Goal: Information Seeking & Learning: Learn about a topic

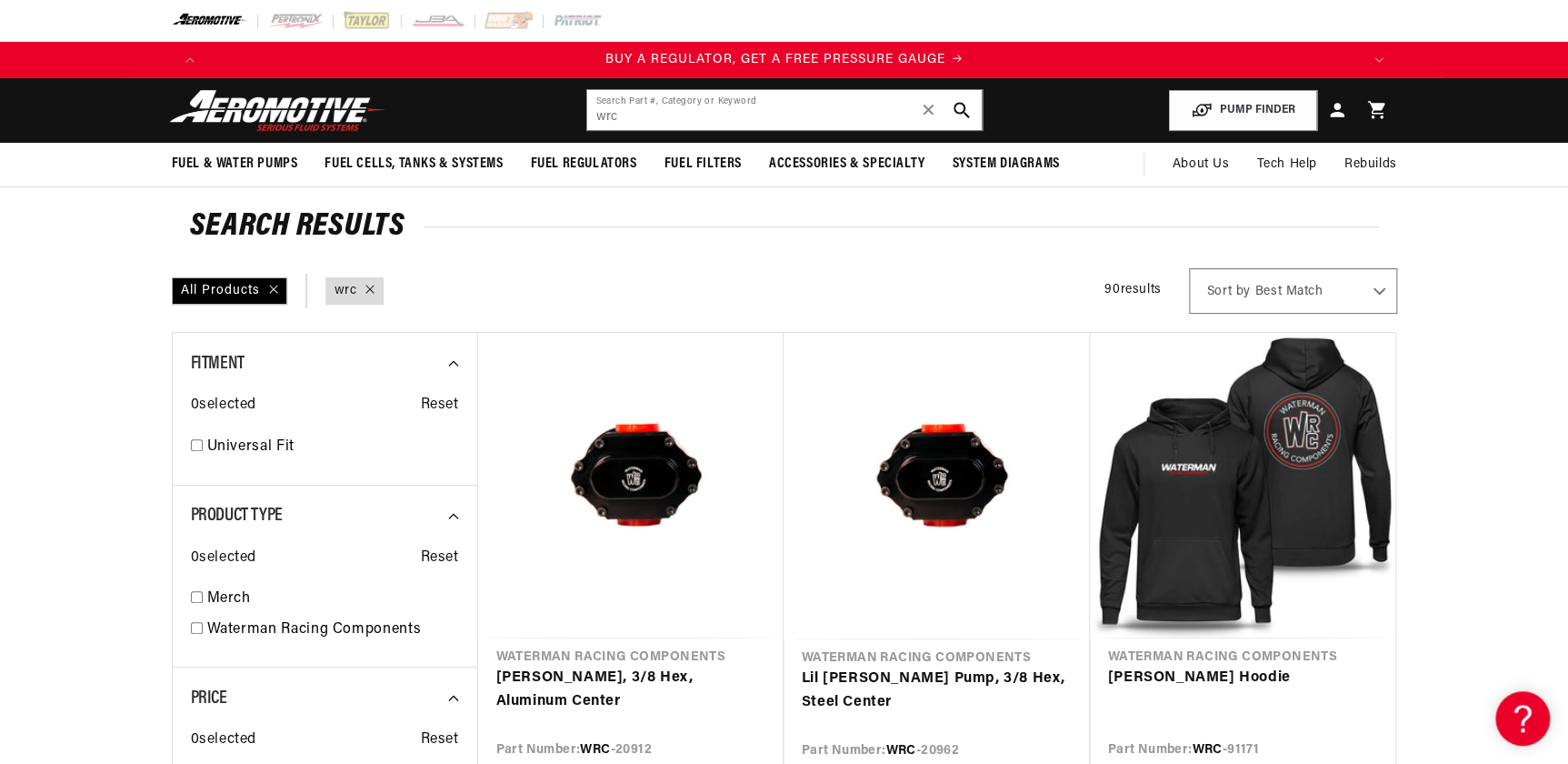
scroll to position [0, 3458]
drag, startPoint x: 671, startPoint y: 128, endPoint x: 580, endPoint y: 125, distance: 91.0
click at [582, 125] on header "Fuel & Water Pumps Back In-Tank In-Line Fuel Pumps" at bounding box center [785, 111] width 1316 height 64
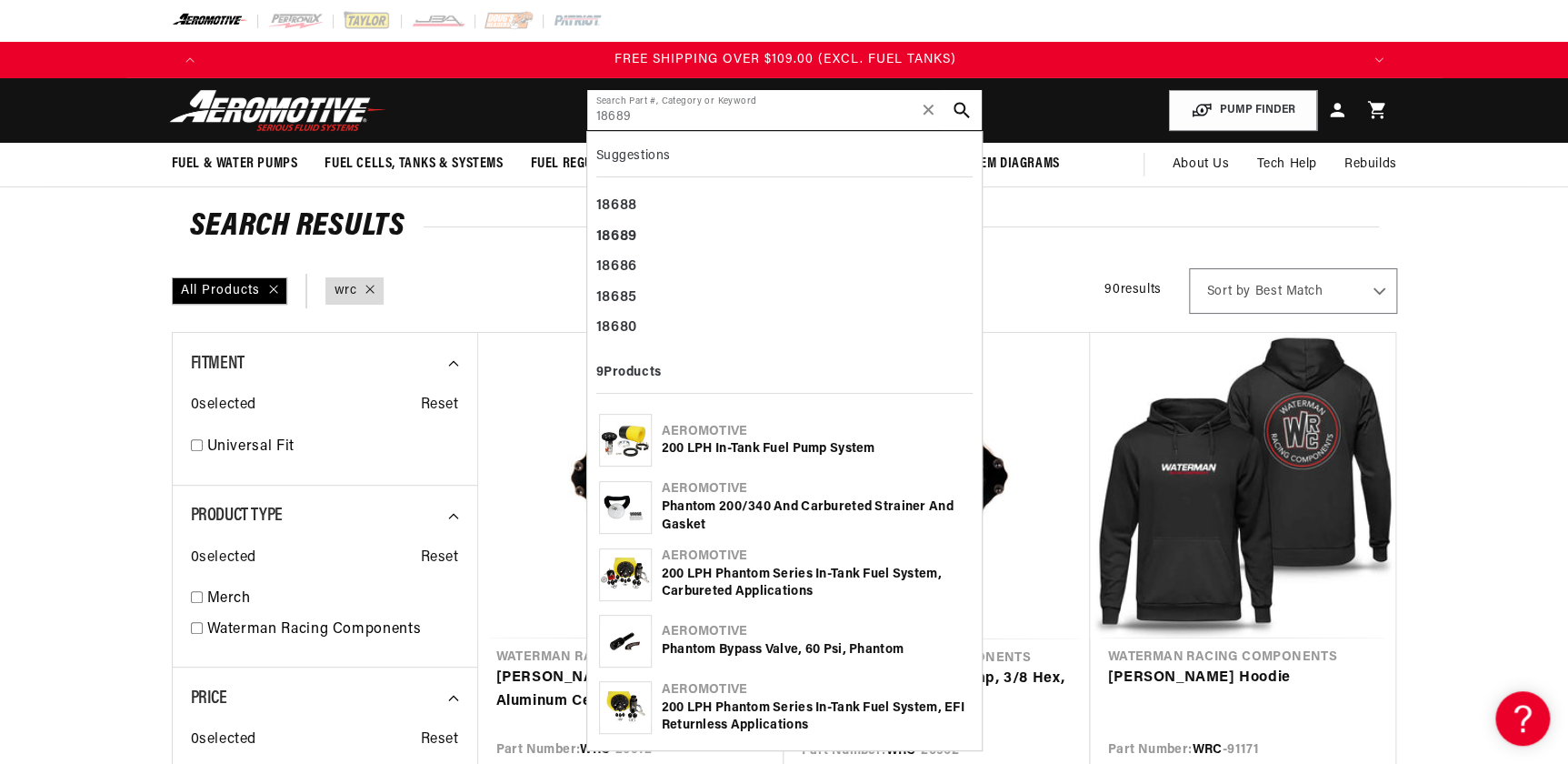
type input "18689"
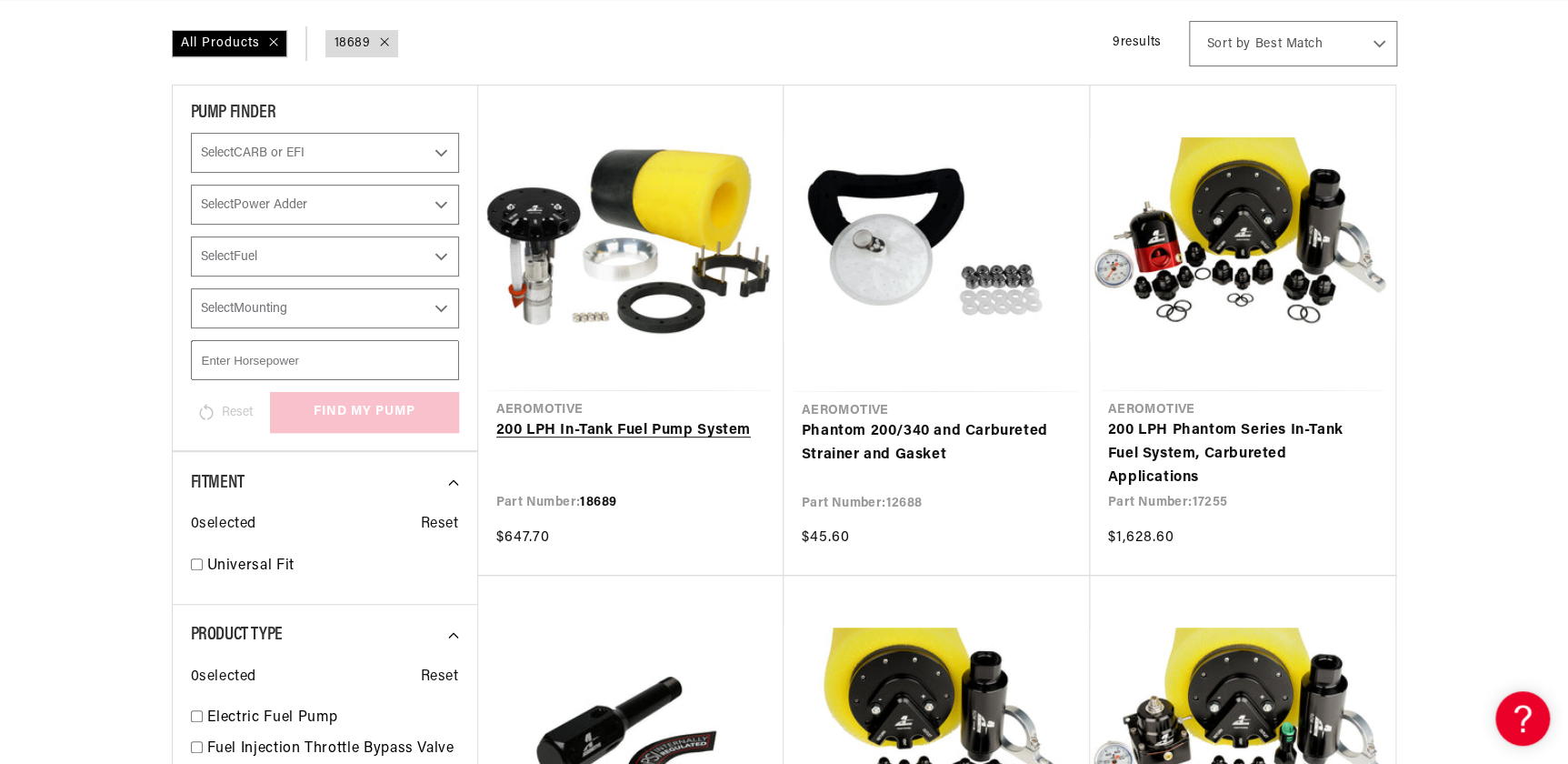
click at [629, 425] on link "200 LPH In-Tank Fuel Pump System" at bounding box center [631, 430] width 270 height 24
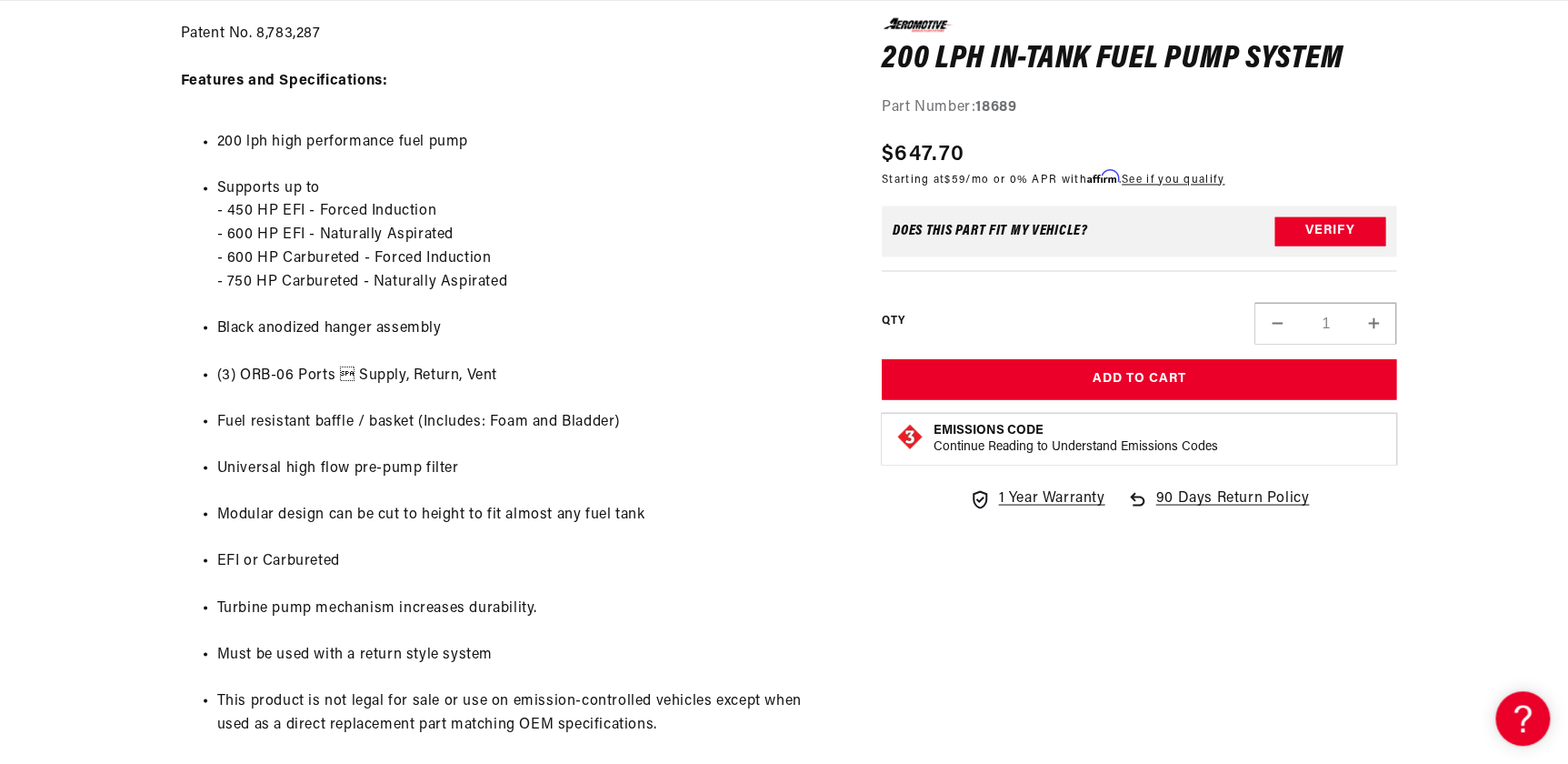
scroll to position [0, 3458]
drag, startPoint x: 977, startPoint y: 106, endPoint x: 1038, endPoint y: 102, distance: 61.1
click at [1038, 102] on div "Part Number: 18689" at bounding box center [1140, 109] width 515 height 24
drag, startPoint x: 1038, startPoint y: 102, endPoint x: 1018, endPoint y: 104, distance: 20.1
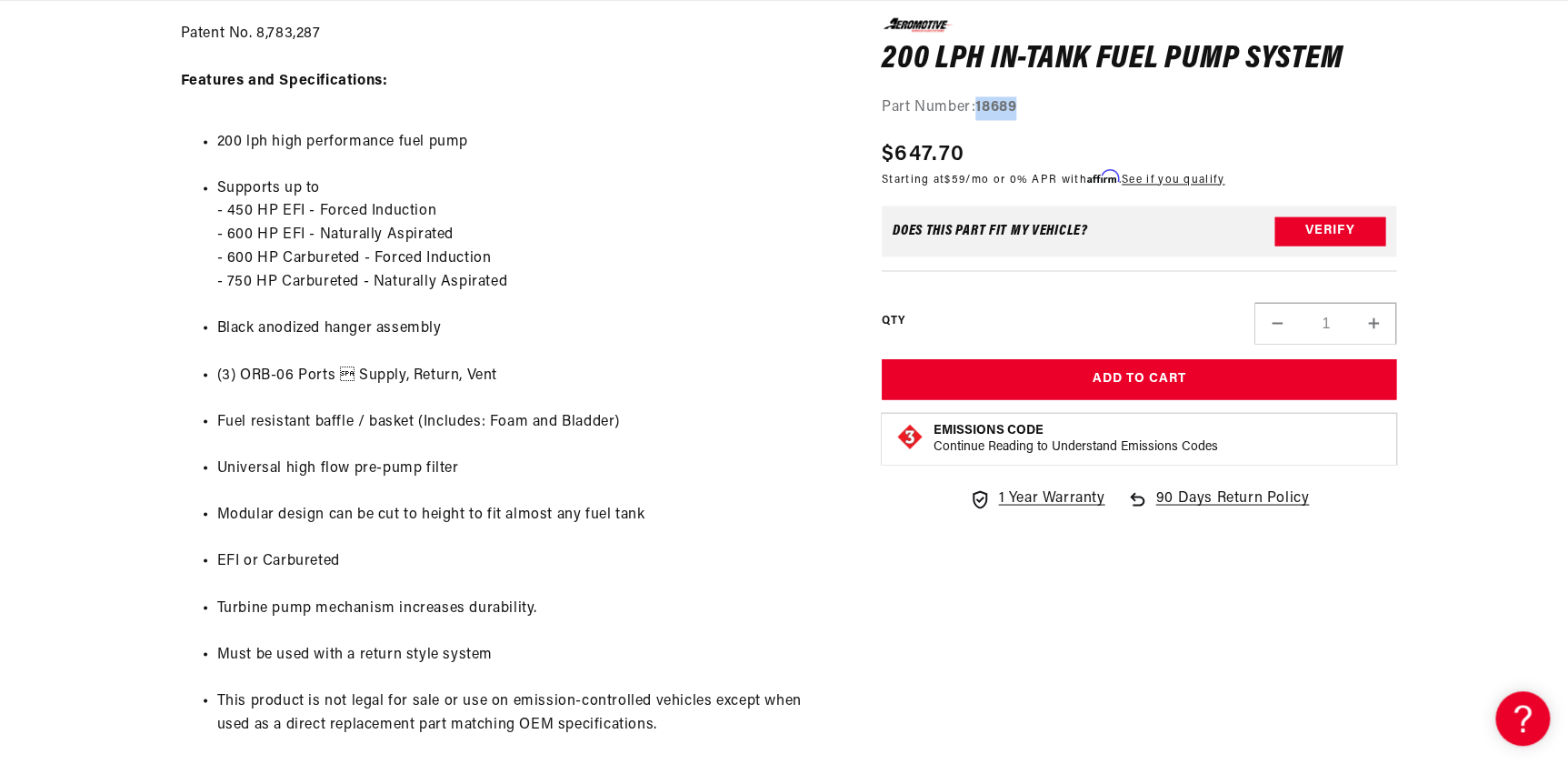
scroll to position [0, 0]
copy strong "18689"
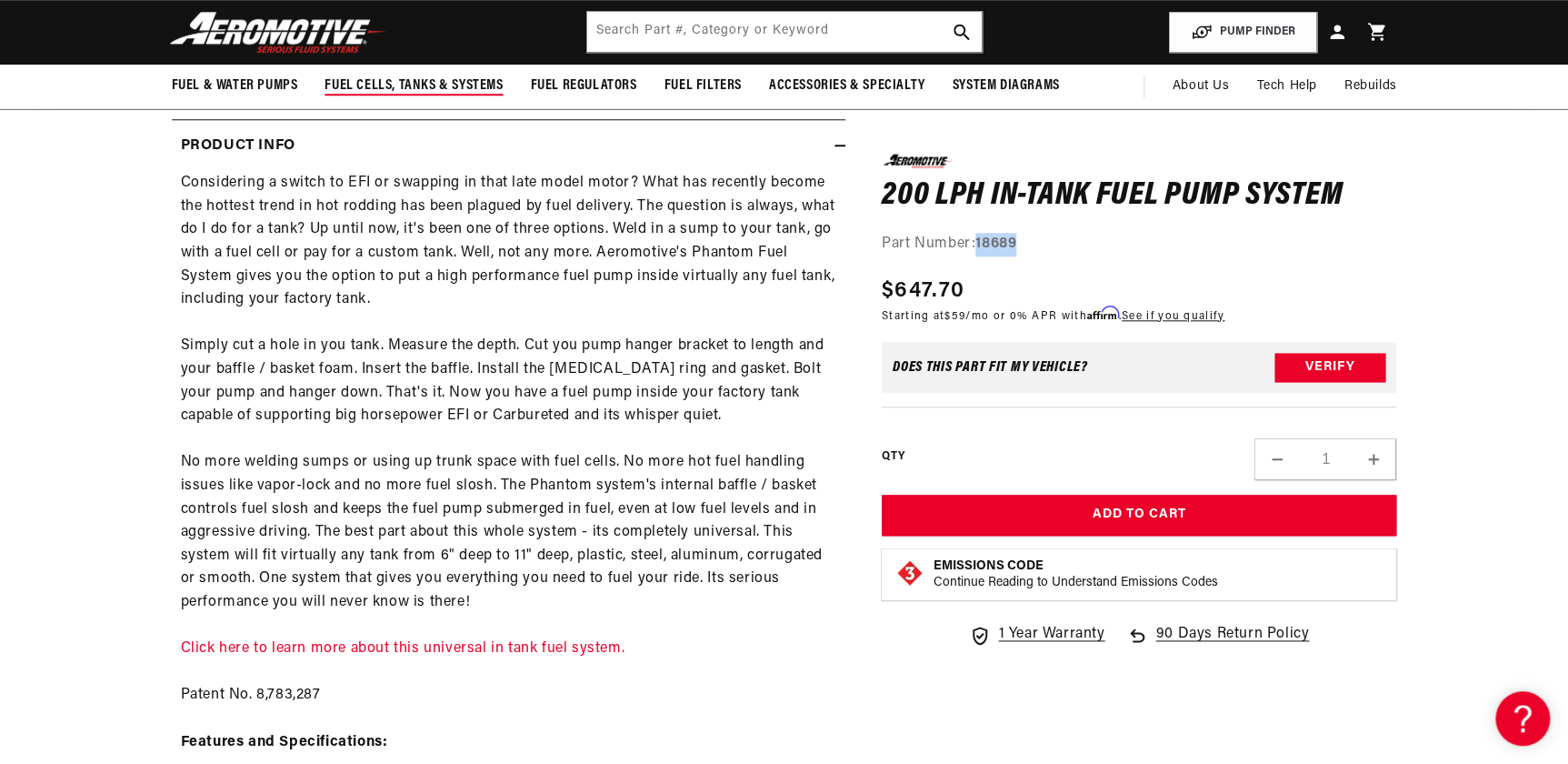
scroll to position [0, 2306]
drag, startPoint x: 691, startPoint y: 31, endPoint x: 660, endPoint y: 40, distance: 32.3
click at [690, 31] on input "text" at bounding box center [784, 31] width 394 height 40
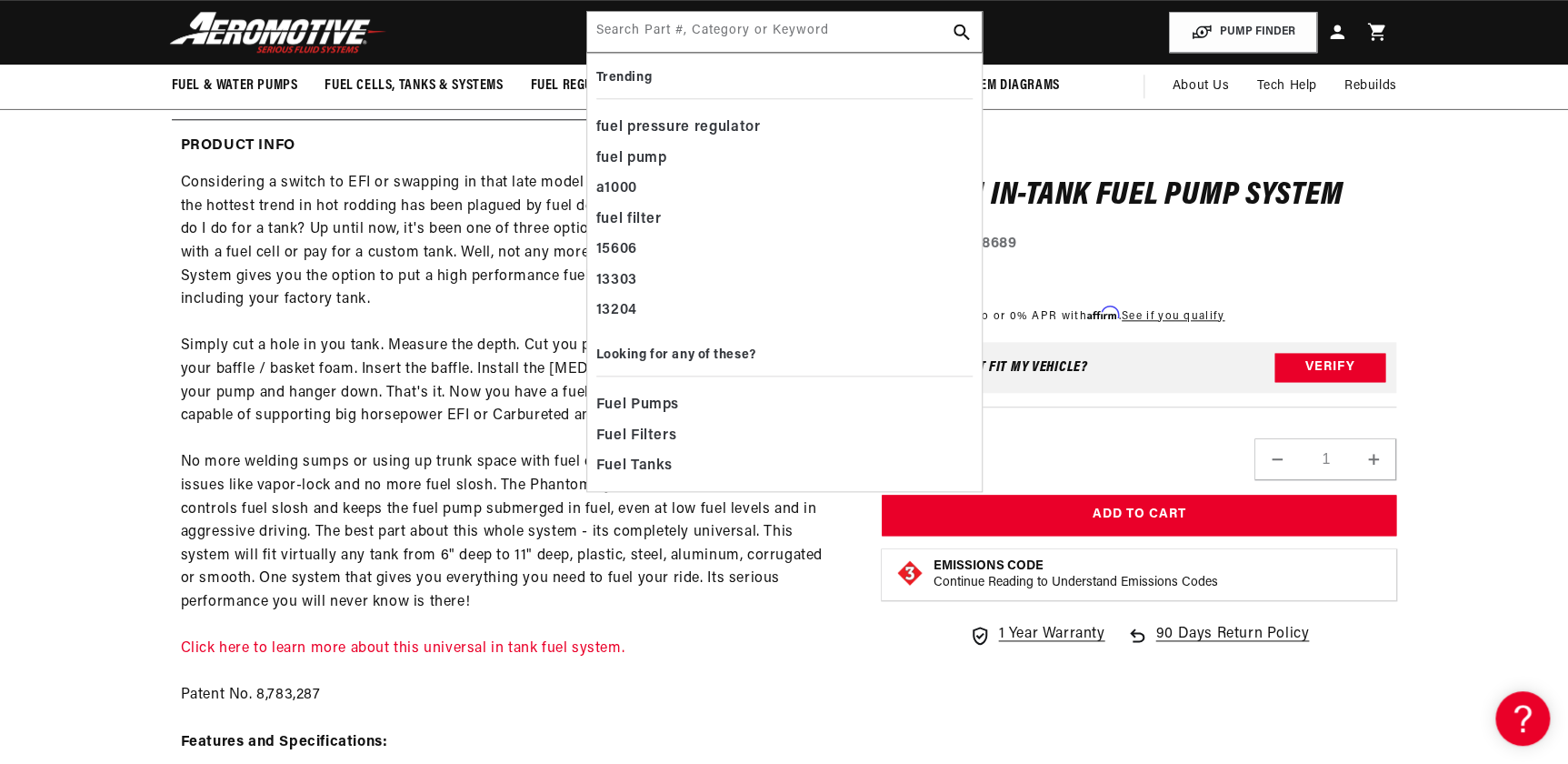
click at [458, 27] on header "Fuel & Water Pumps Back In-Tank In-Line Fuel Pumps" at bounding box center [785, 32] width 1316 height 64
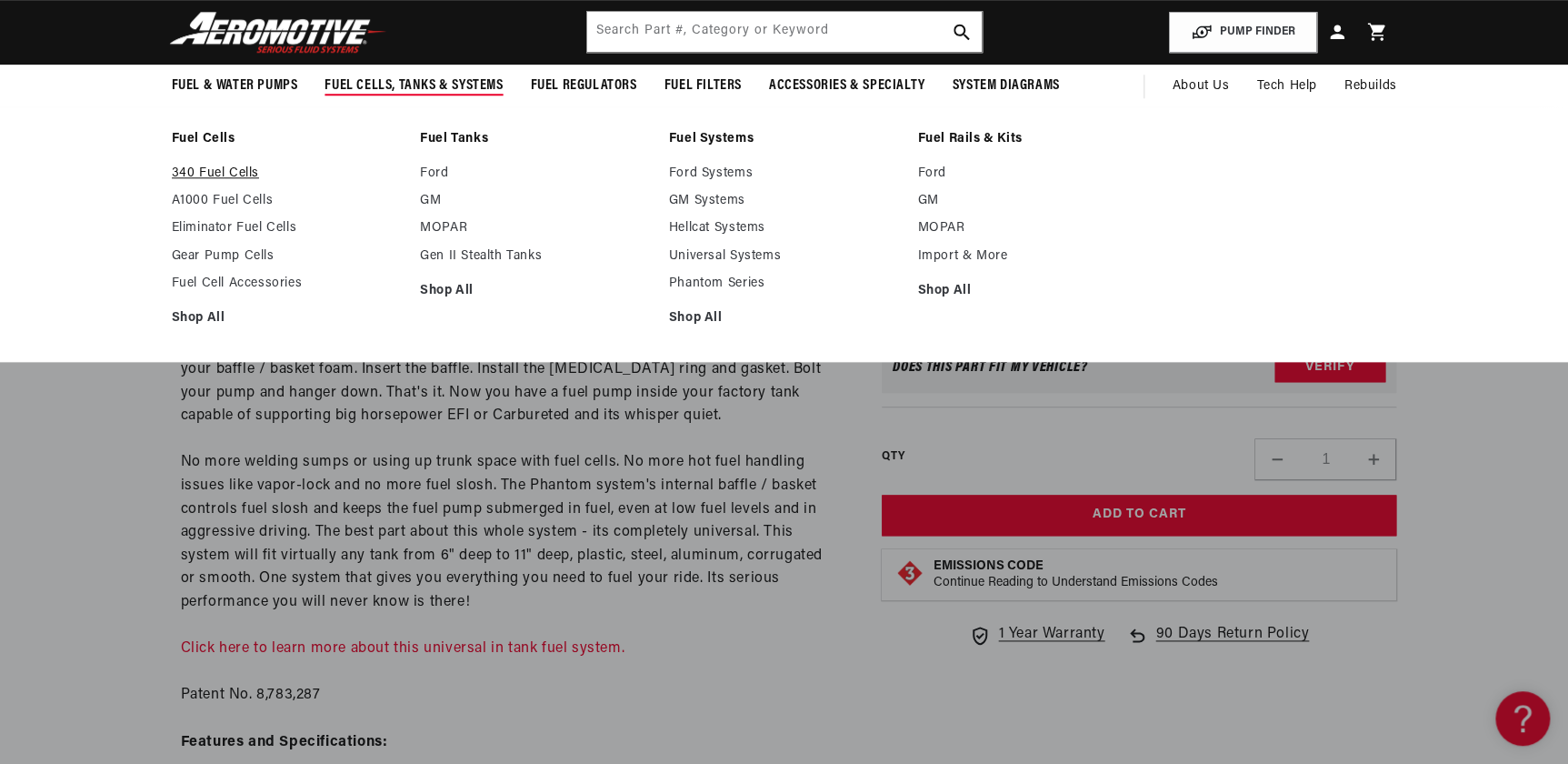
scroll to position [0, 3458]
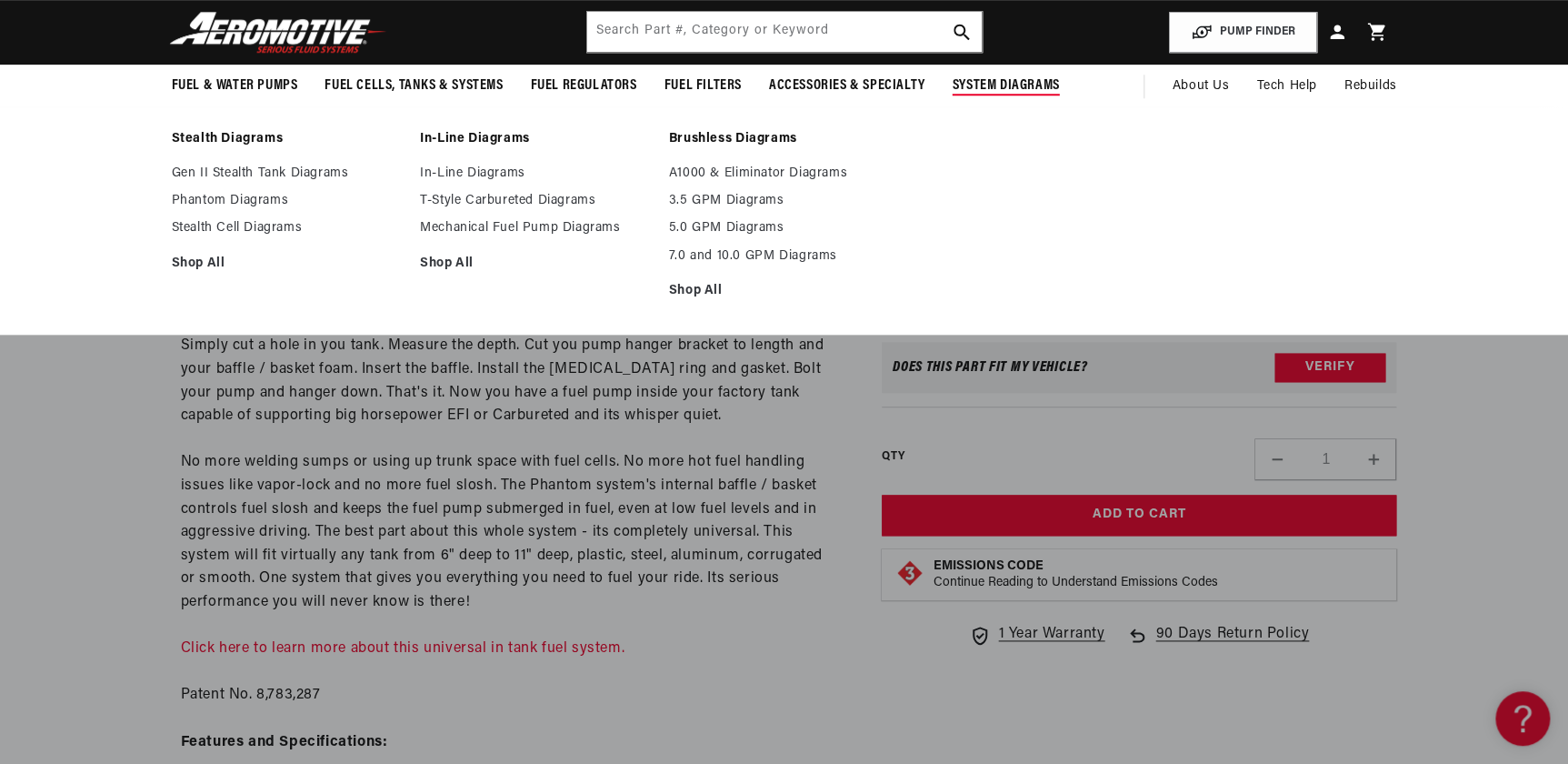
click at [985, 82] on span "System Diagrams" at bounding box center [1006, 86] width 107 height 19
click at [1012, 90] on span "System Diagrams" at bounding box center [1006, 86] width 107 height 19
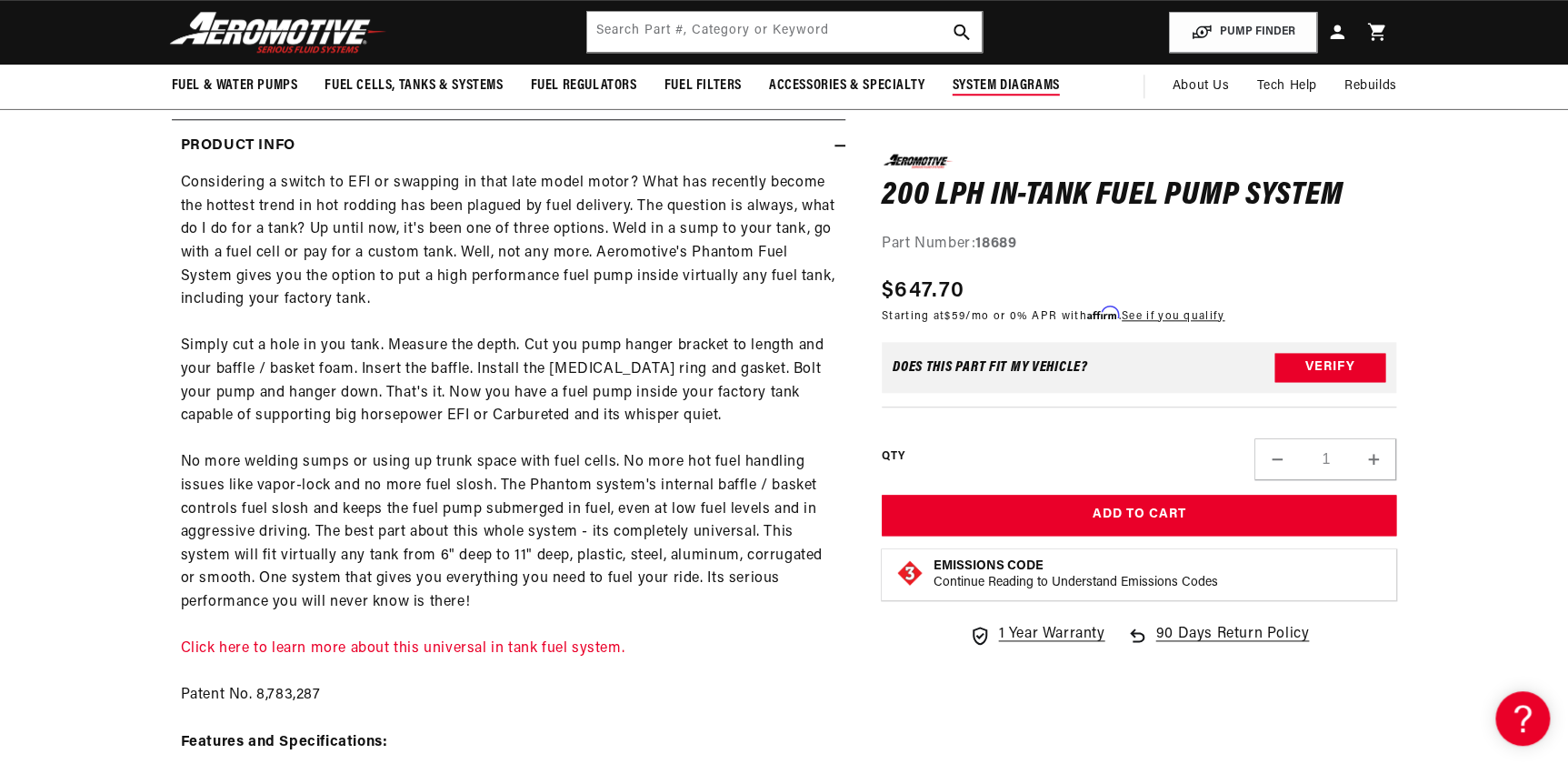
scroll to position [0, 0]
click at [1012, 90] on span "System Diagrams" at bounding box center [1006, 86] width 107 height 19
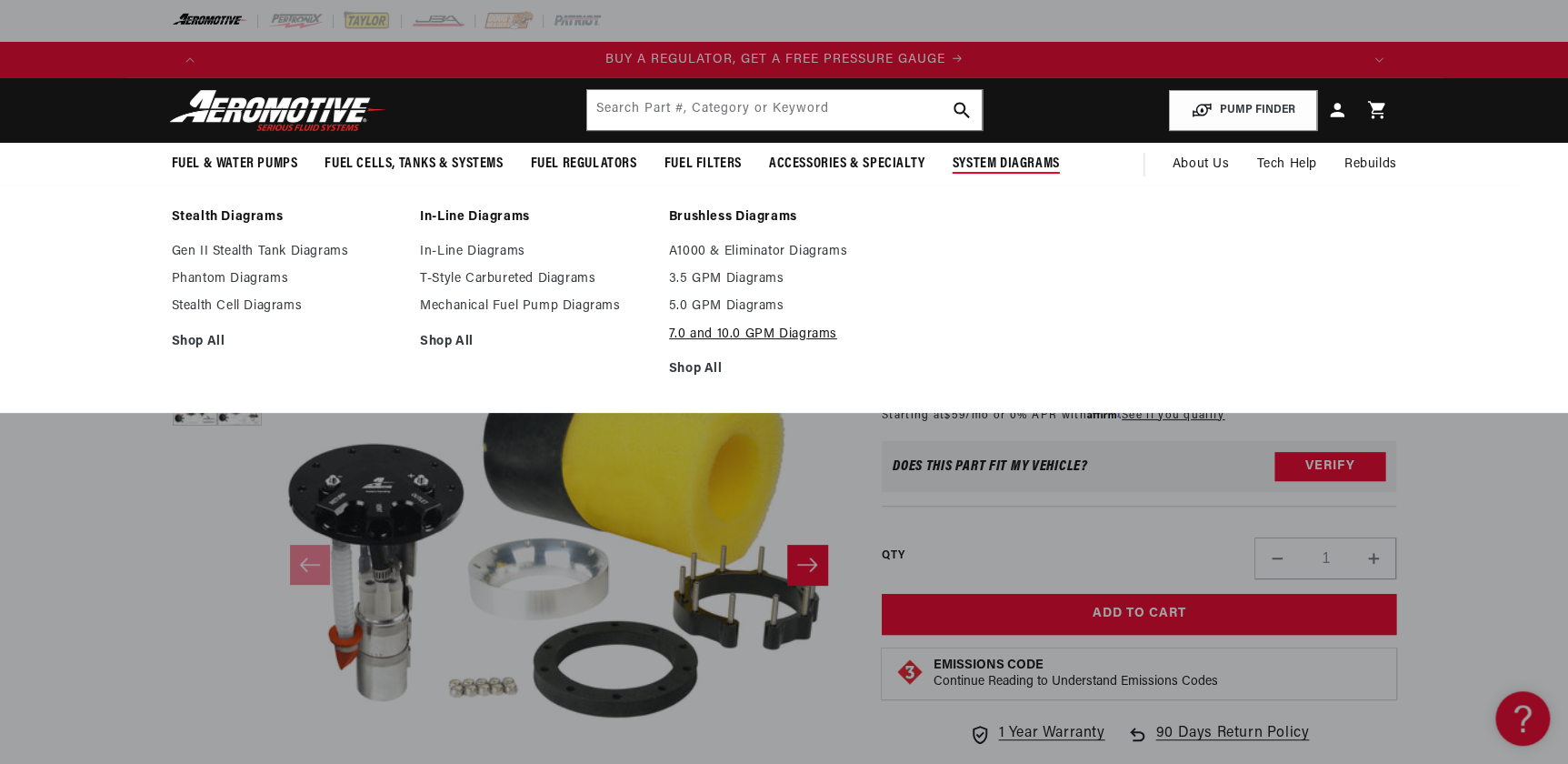
click at [694, 334] on link "7.0 and 10.0 GPM Diagrams" at bounding box center [785, 334] width 231 height 16
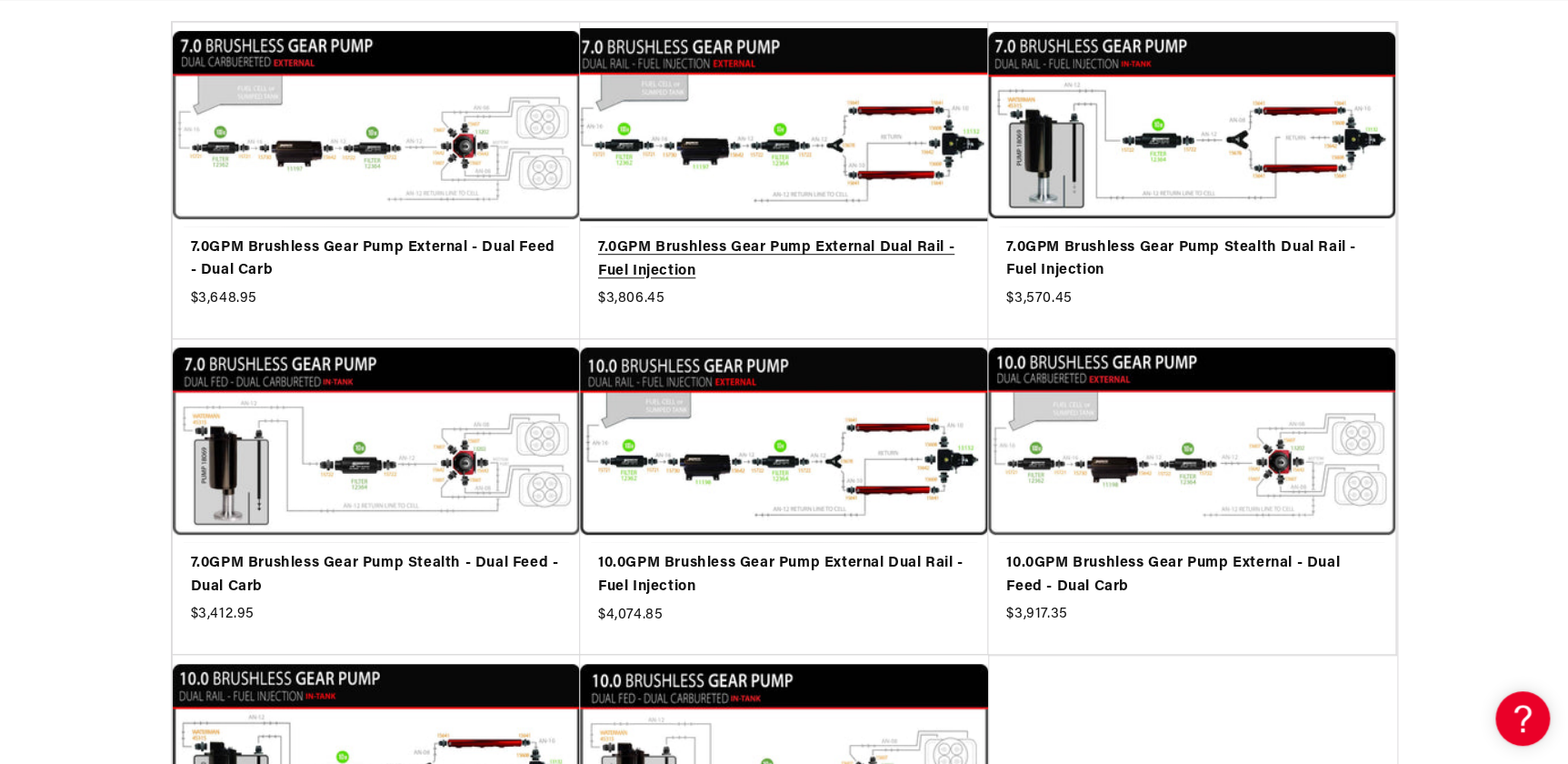
scroll to position [0, 1153]
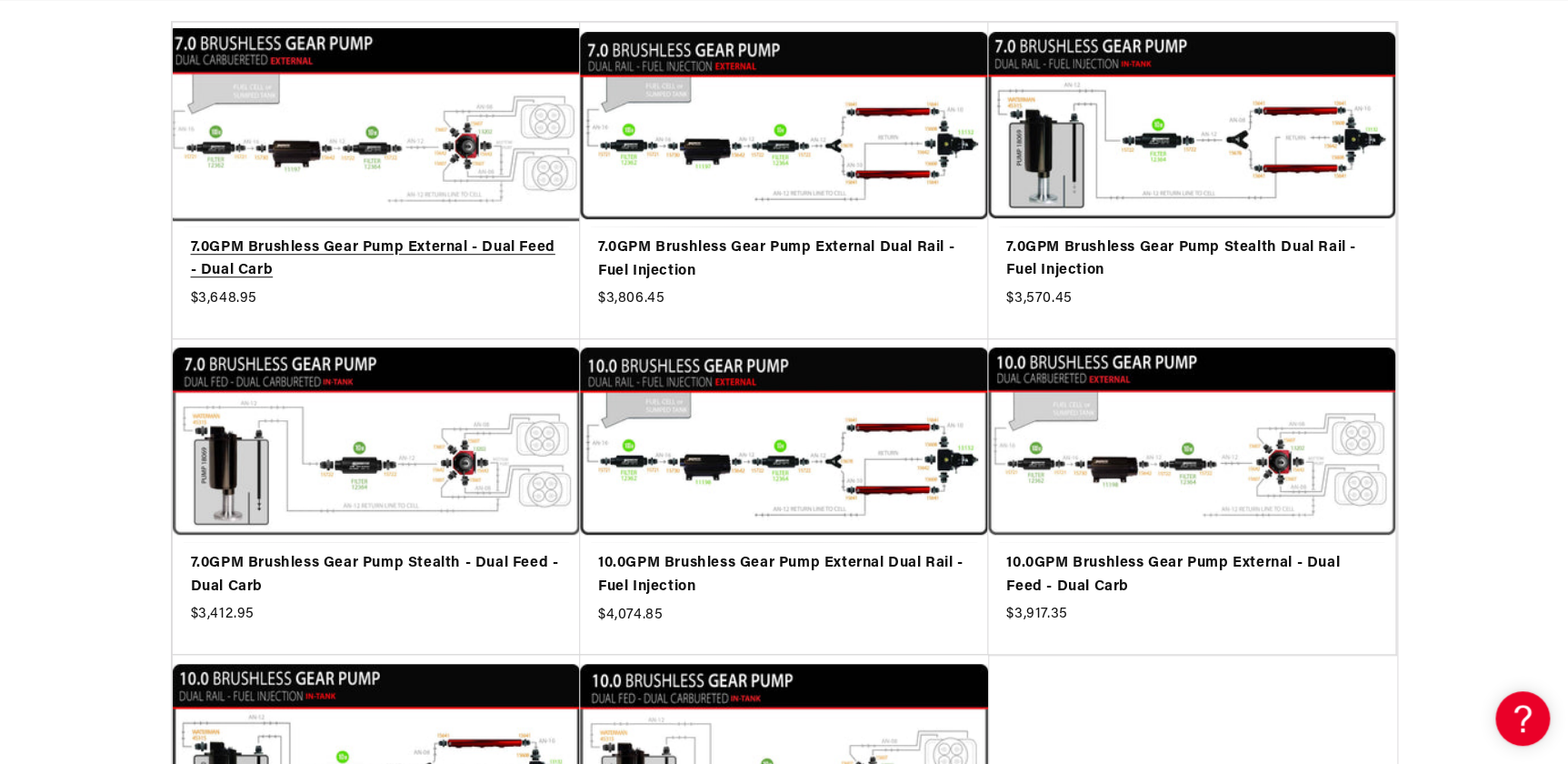
click at [381, 236] on link "7.0GPM Brushless Gear Pump External - Dual Feed - Dual Carb" at bounding box center [376, 259] width 371 height 46
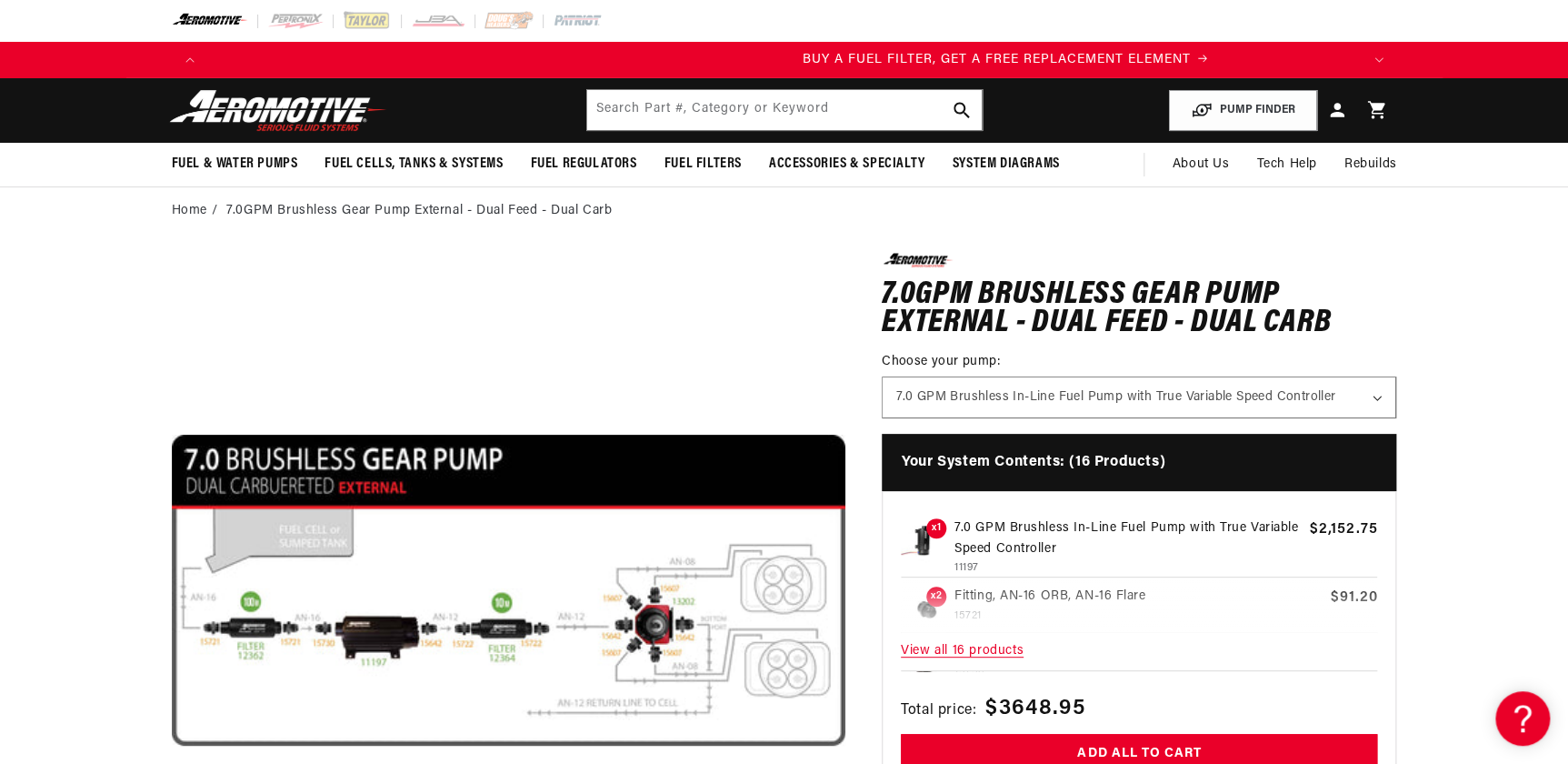
scroll to position [0, 1153]
